Goal: Task Accomplishment & Management: Complete application form

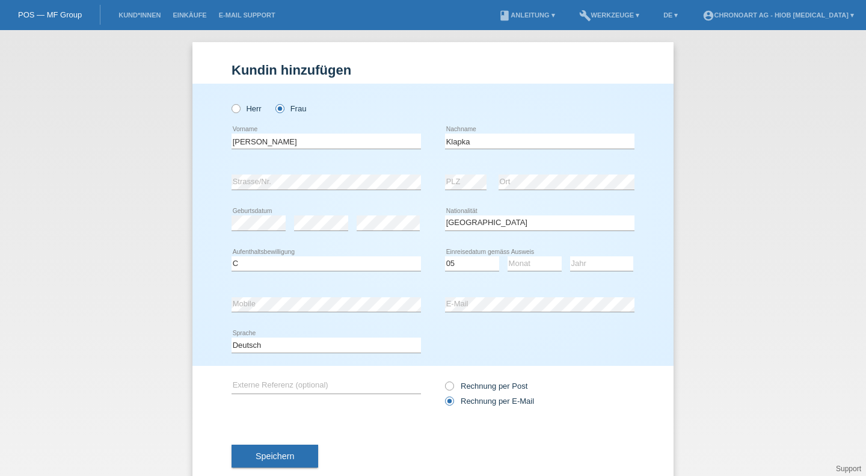
select select "DE"
select select "C"
select select "05"
click at [461, 256] on select "Tag 01 02 03 04 05 06 07 08 09 10 11" at bounding box center [472, 263] width 54 height 14
click at [456, 262] on select "Tag 01 02 03 04 05 06 07 08 09 10 11" at bounding box center [472, 263] width 54 height 14
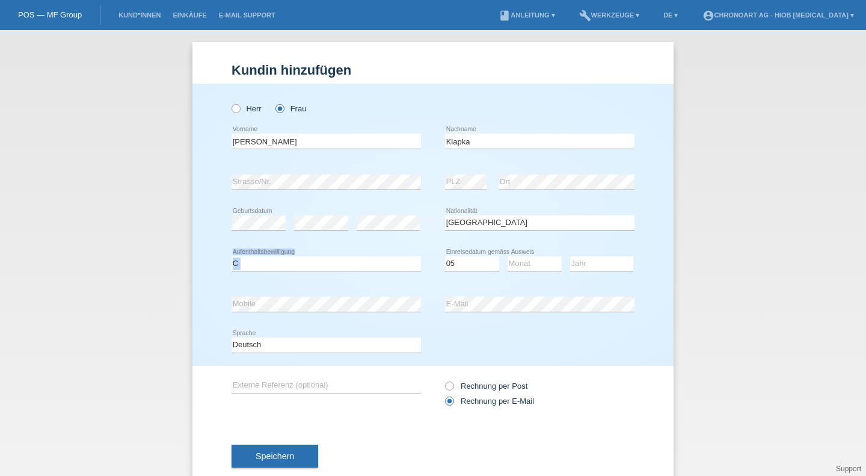
drag, startPoint x: 462, startPoint y: 244, endPoint x: 489, endPoint y: 242, distance: 27.1
click at [489, 242] on div "Herr Frau Joannah Mae error Vorname C" at bounding box center [432, 225] width 481 height 282
click at [489, 242] on div "Bitte auswählen... Schweiz Deutschland Liechtenstein Österreich ------------ Af…" at bounding box center [539, 223] width 189 height 41
click at [473, 256] on div "Tag 01 02 03 04 05 06 07 08 09 10 11 12 13 14 15 16" at bounding box center [472, 264] width 54 height 41
click at [474, 262] on select "Tag 01 02 03 04 05 06 07 08 09 10 11" at bounding box center [472, 263] width 54 height 14
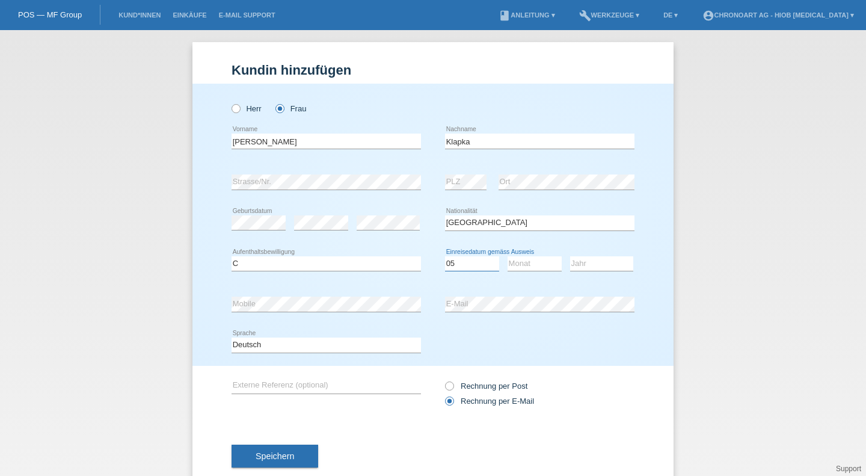
click at [474, 262] on select "Tag 01 02 03 04 05 06 07 08 09 10 11" at bounding box center [472, 263] width 54 height 14
click at [526, 266] on select "Monat 01 02 03 04 05 06 07 08 09 10 11" at bounding box center [535, 263] width 54 height 14
click at [520, 265] on select "Monat 01 02 03 04 05 06 07 08 09 10 11" at bounding box center [535, 263] width 54 height 14
click at [279, 266] on select "Bitte auswählen... C B B - Flüchtlingsstatus Andere" at bounding box center [326, 263] width 189 height 14
select select "B"
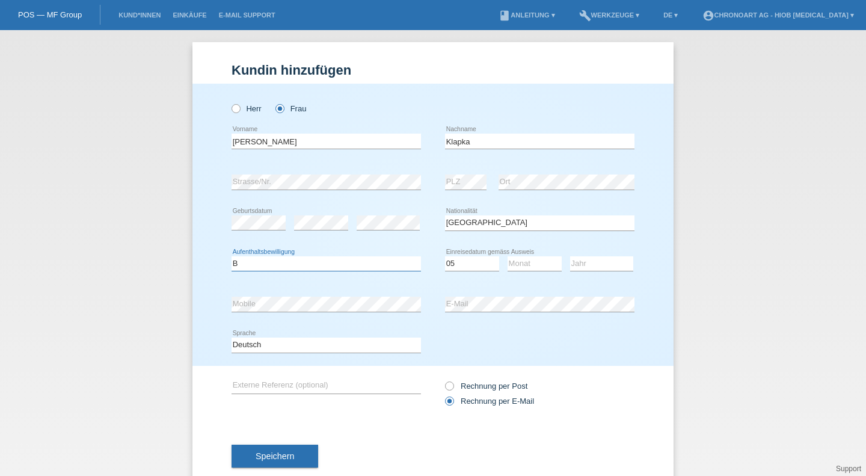
click at [232, 256] on select "Bitte auswählen... C B B - Flüchtlingsstatus Andere" at bounding box center [326, 263] width 189 height 14
click at [275, 265] on select "Bitte auswählen... C B B - Flüchtlingsstatus Andere" at bounding box center [326, 263] width 189 height 14
click at [232, 256] on select "Bitte auswählen... C B B - Flüchtlingsstatus Andere" at bounding box center [326, 263] width 189 height 14
click at [470, 264] on select "Tag 01 02 03 04 05 06 07 08 09 10 11" at bounding box center [472, 263] width 54 height 14
click at [621, 212] on div "Bitte auswählen... Schweiz Deutschland Liechtenstein Österreich ------------ Af…" at bounding box center [539, 223] width 189 height 41
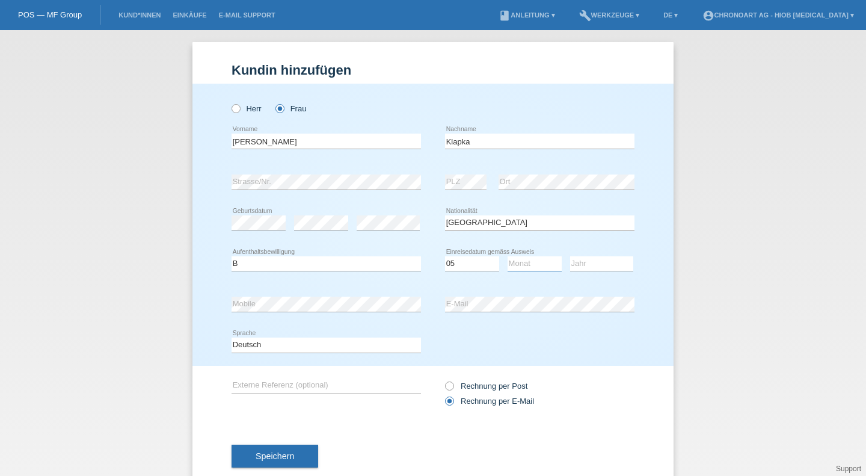
click at [517, 263] on select "Monat 01 02 03 04 05 06 07 08 09 10 11" at bounding box center [535, 263] width 54 height 14
click at [516, 269] on select "Monat 01 02 03 04 05 06 07 08 09 10 11" at bounding box center [535, 263] width 54 height 14
click at [516, 257] on select "Monat 01 02 03 04 05 06 07 08 09 10 11" at bounding box center [535, 263] width 54 height 14
click at [469, 259] on select "Tag 01 02 03 04 05 06 07 08 09 10 11" at bounding box center [472, 263] width 54 height 14
drag, startPoint x: 470, startPoint y: 259, endPoint x: 479, endPoint y: 262, distance: 8.9
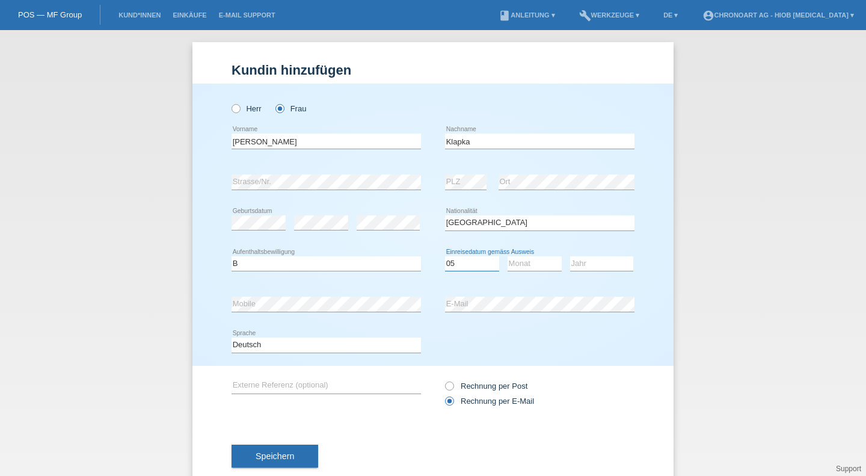
click at [471, 260] on select "Tag 01 02 03 04 05 06 07 08 09 10 11" at bounding box center [472, 263] width 54 height 14
click at [594, 269] on select "Jahr 2025 2024 2023 2022 2021 2020 2019 2018 2017 2016 2015 2014 2013 2012 2011…" at bounding box center [601, 263] width 63 height 14
select select "2021"
click at [570, 256] on select "Jahr 2025 2024 2023 2022 2021 2020 2019 2018 2017 2016 2015 2014 2013 2012 2011…" at bounding box center [601, 263] width 63 height 14
click at [538, 263] on select "Monat 01 02 03 04 05 06 07 08 09 10 11" at bounding box center [535, 263] width 54 height 14
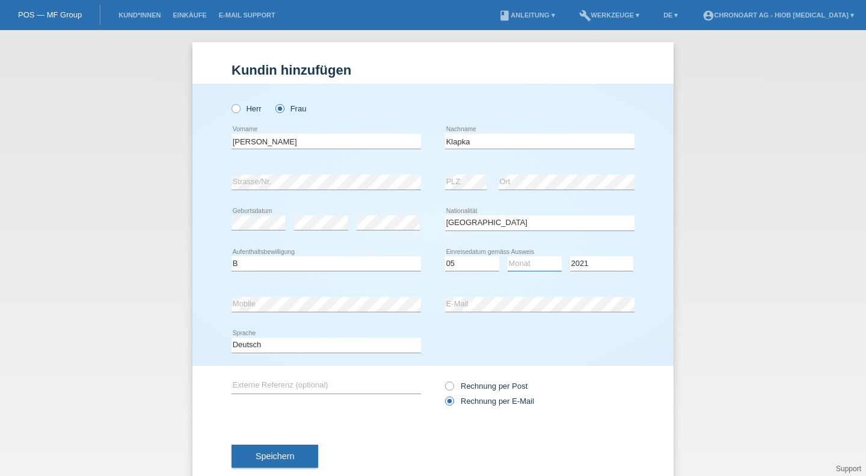
select select "05"
click at [508, 256] on select "Monat 01 02 03 04 05 06 07 08 09 10 11" at bounding box center [535, 263] width 54 height 14
click at [470, 263] on select "Tag 01 02 03 04 05 06 07 08 09 10 11" at bounding box center [472, 263] width 54 height 14
click at [445, 256] on select "Tag 01 02 03 04 05 06 07 08 09 10 11" at bounding box center [472, 263] width 54 height 14
click at [505, 349] on div "Deutsch Français Italiano English error Sprache" at bounding box center [433, 345] width 403 height 41
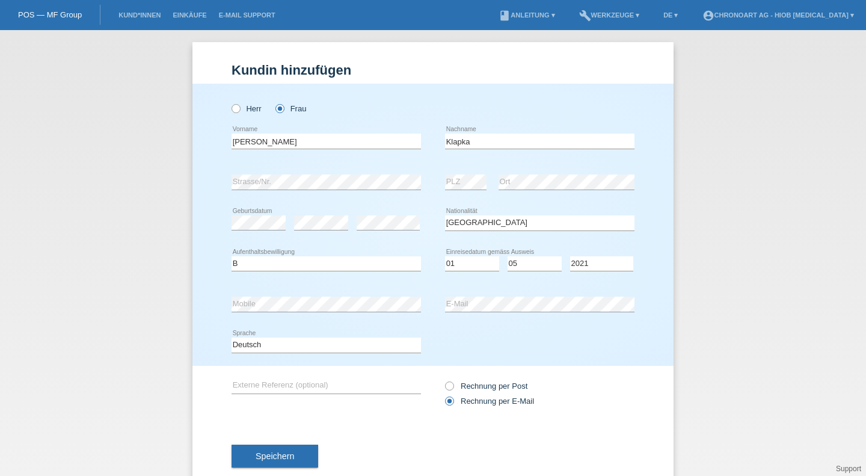
click at [685, 232] on div "Kund*in hinzufügen Kunde hinzufügen Kundin hinzufügen Herr Frau Joannah Mae err…" at bounding box center [433, 253] width 866 height 446
click at [469, 262] on select "Tag 01 02 03 04 05 06 07 08 09 10 11" at bounding box center [472, 263] width 54 height 14
click at [467, 260] on select "Tag 01 02 03 04 05 06 07 08 09 10 11" at bounding box center [472, 263] width 54 height 14
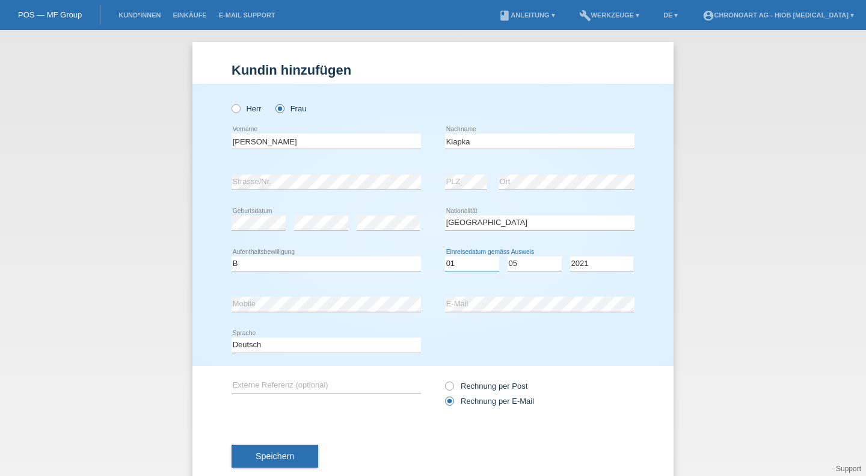
click at [467, 257] on select "Tag 01 02 03 04 05 06 07 08 09 10 11" at bounding box center [472, 263] width 54 height 14
click at [712, 161] on div "Kund*in hinzufügen Kunde hinzufügen Kundin hinzufügen Herr Frau Joannah Mae err…" at bounding box center [433, 253] width 866 height 446
click at [455, 266] on select "Tag 01 02 03 04 05 06 07 08 09 10 11" at bounding box center [472, 263] width 54 height 14
select select "11"
click at [445, 256] on select "Tag 01 02 03 04 05 06 07 08 09 10 11" at bounding box center [472, 263] width 54 height 14
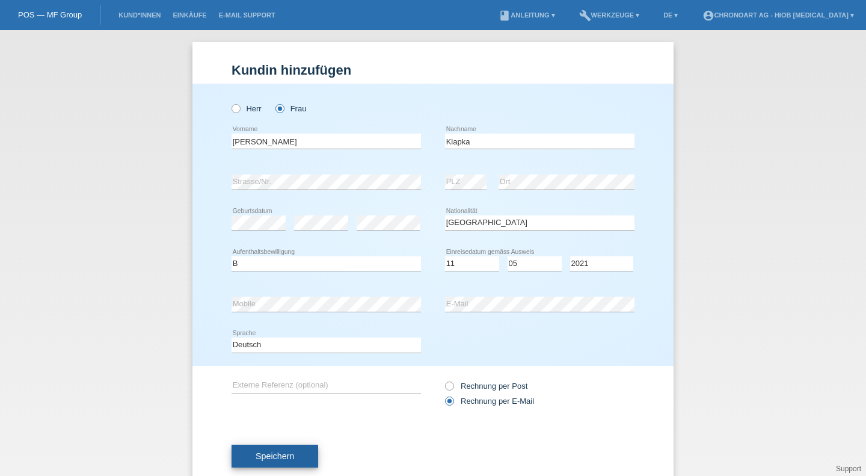
click at [272, 463] on button "Speichern" at bounding box center [275, 456] width 87 height 23
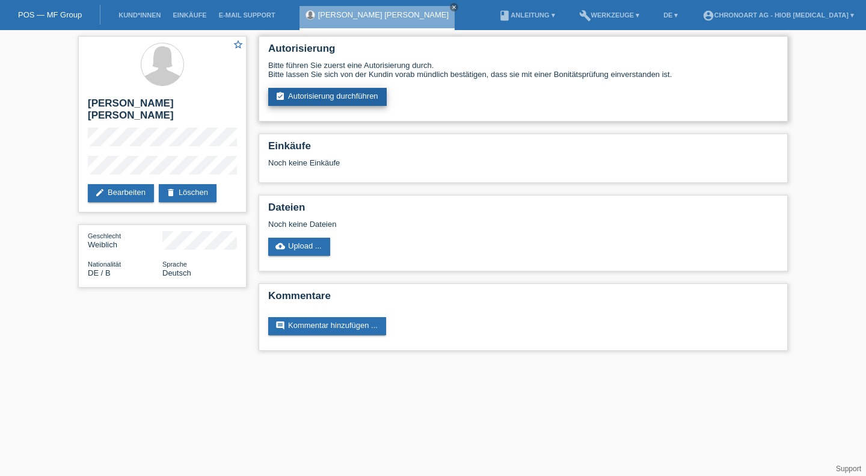
click at [355, 96] on link "assignment_turned_in Autorisierung durchführen" at bounding box center [327, 97] width 119 height 18
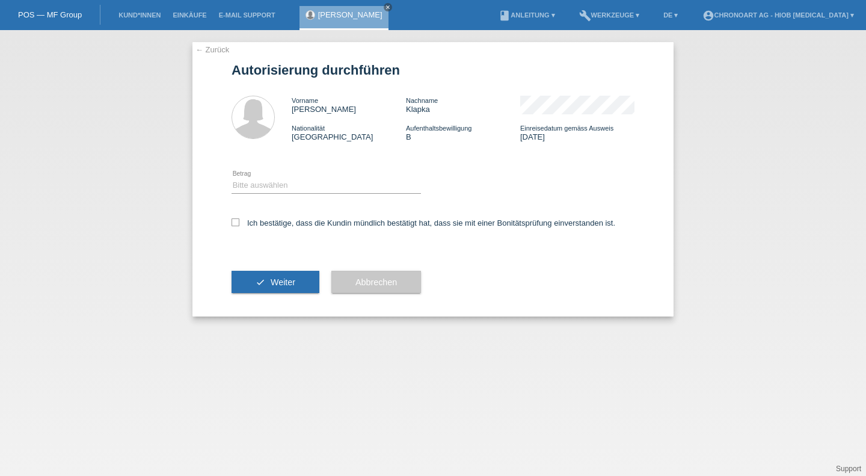
click at [283, 198] on div "Bitte auswählen CHF 1.00 - CHF 499.00 CHF 500.00 - CHF 1'999.00 CHF 2'000.00 - …" at bounding box center [326, 185] width 189 height 41
click at [281, 184] on select "Bitte auswählen CHF 1.00 - CHF 499.00 CHF 500.00 - CHF 1'999.00 CHF 2'000.00 - …" at bounding box center [326, 185] width 189 height 14
select select "3"
click at [232, 179] on select "Bitte auswählen CHF 1.00 - CHF 499.00 CHF 500.00 - CHF 1'999.00 CHF 2'000.00 - …" at bounding box center [326, 185] width 189 height 14
click at [242, 227] on label "Ich bestätige, dass die Kundin mündlich bestätigt hat, dass sie mit einer Bonit…" at bounding box center [424, 222] width 384 height 9
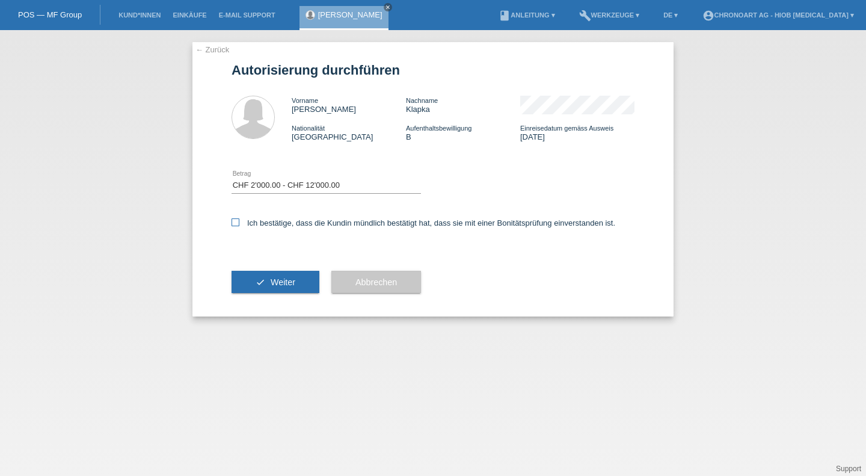
click at [239, 226] on input "Ich bestätige, dass die Kundin mündlich bestätigt hat, dass sie mit einer Bonit…" at bounding box center [236, 222] width 8 height 8
checkbox input "true"
drag, startPoint x: 285, startPoint y: 296, endPoint x: 279, endPoint y: 293, distance: 6.7
click at [279, 293] on div "check Weiter" at bounding box center [276, 282] width 88 height 70
click at [283, 288] on button "check Weiter" at bounding box center [276, 282] width 88 height 23
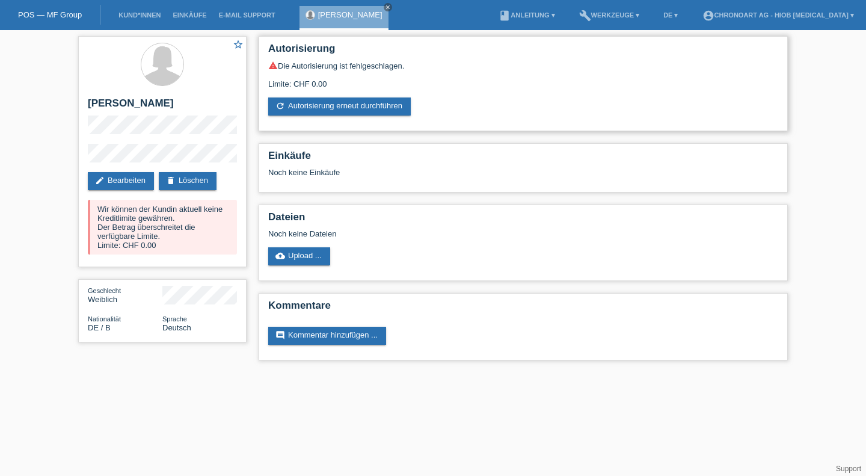
drag, startPoint x: 488, startPoint y: 84, endPoint x: 496, endPoint y: 69, distance: 17.5
click at [457, 35] on div "Autorisierung warning Die Autorisierung ist fehlgeschlagen. Limite: CHF 0.00 re…" at bounding box center [523, 201] width 541 height 342
click at [555, 88] on div "Limite: CHF 0.00" at bounding box center [523, 79] width 510 height 18
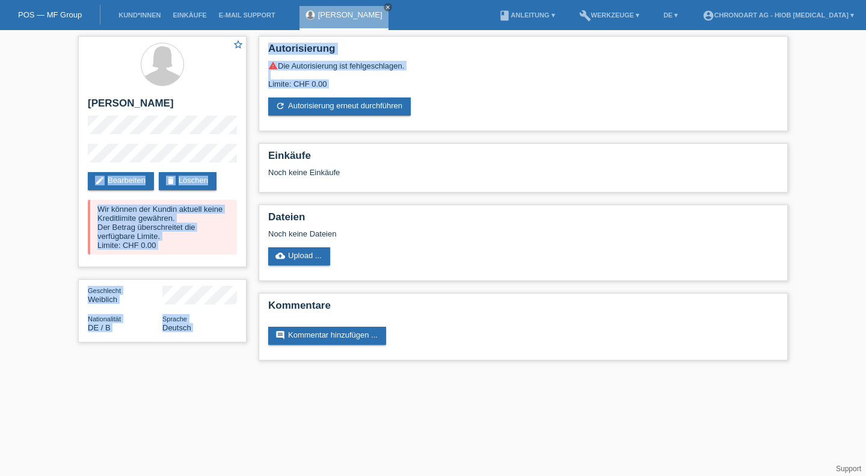
drag, startPoint x: 514, startPoint y: 93, endPoint x: 2, endPoint y: 126, distance: 513.5
click at [1, 125] on div "star_border Joannah Mae Klapka edit Bearbeiten delete Löschen Wir können der Ku…" at bounding box center [433, 201] width 866 height 342
click at [2, 126] on div "star_border Joannah Mae Klapka edit Bearbeiten delete Löschen Wir können der Ku…" at bounding box center [433, 201] width 866 height 342
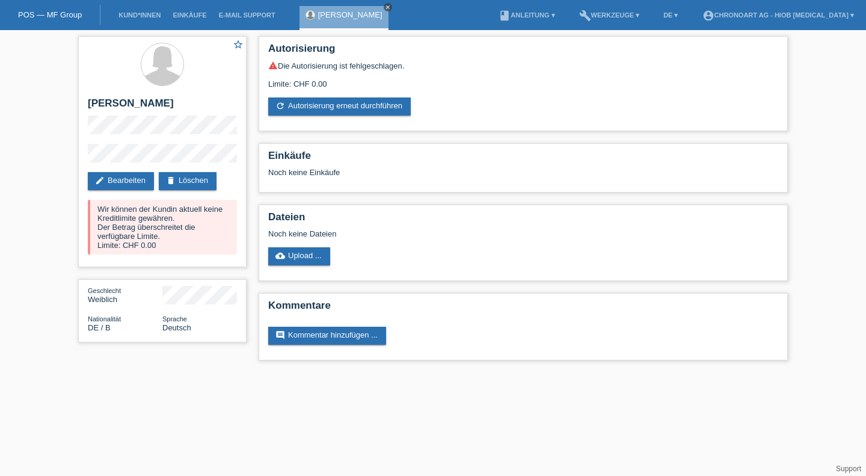
click at [391, 7] on icon "close" at bounding box center [388, 7] width 6 height 6
click at [45, 7] on div "POS — MF Group" at bounding box center [50, 15] width 100 height 20
click at [35, 19] on link "POS — MF Group" at bounding box center [50, 14] width 64 height 9
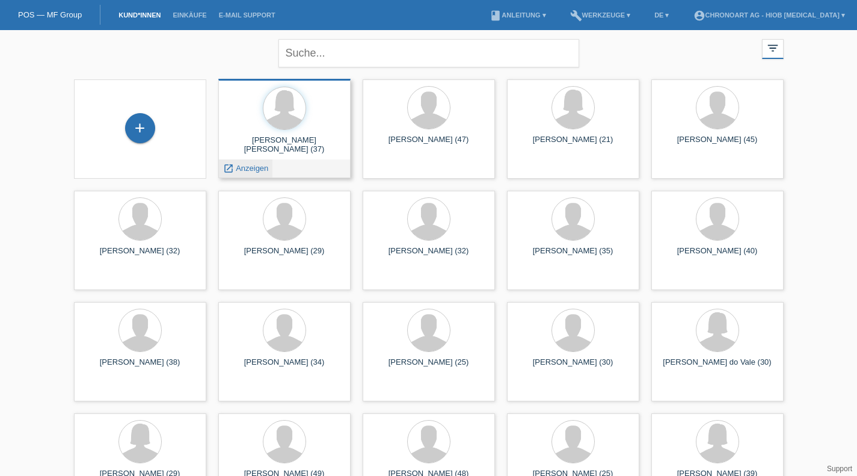
click at [257, 169] on span "Anzeigen" at bounding box center [252, 168] width 32 height 9
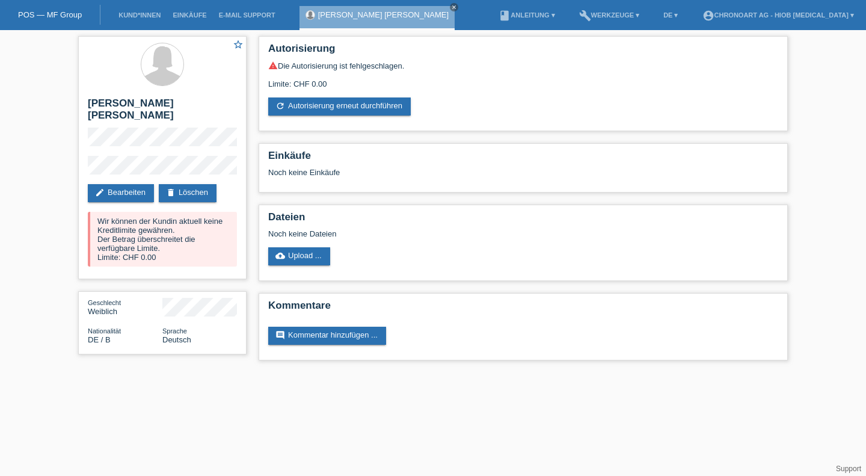
click at [59, 16] on link "POS — MF Group" at bounding box center [50, 14] width 64 height 9
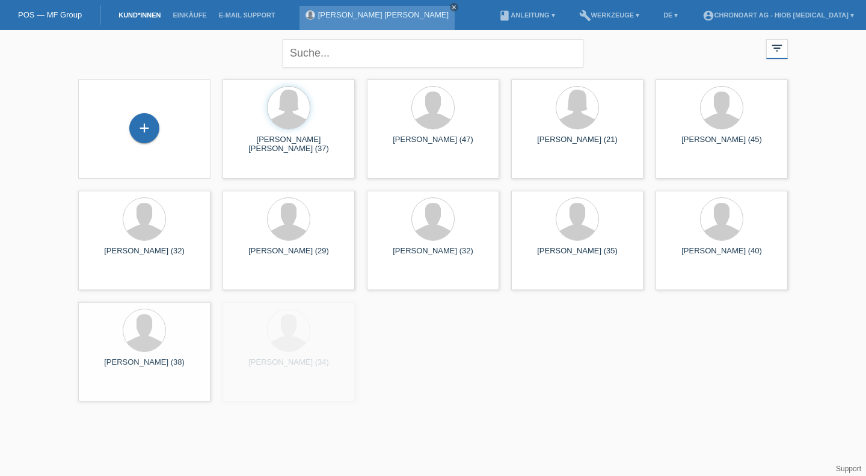
click at [451, 7] on icon "close" at bounding box center [454, 7] width 6 height 6
